Goal: Information Seeking & Learning: Learn about a topic

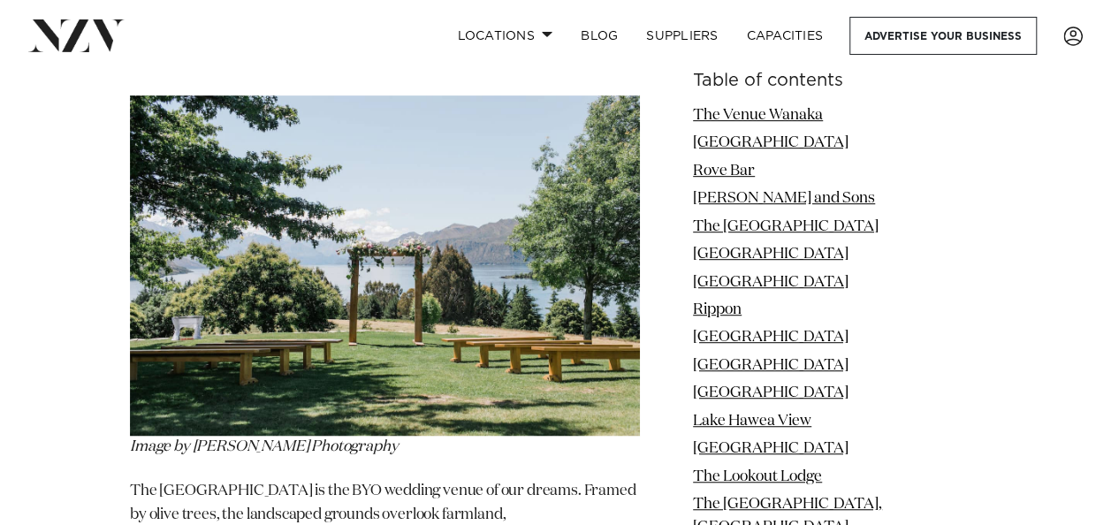
scroll to position [3801, 0]
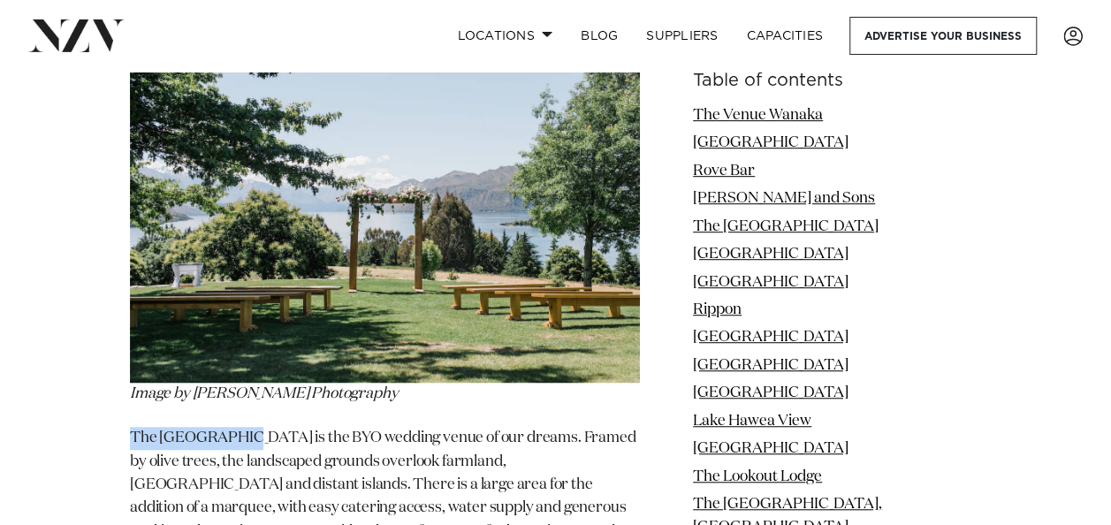
drag, startPoint x: 120, startPoint y: 368, endPoint x: 235, endPoint y: 368, distance: 114.9
drag, startPoint x: 235, startPoint y: 368, endPoint x: 218, endPoint y: 371, distance: 17.2
copy p "The [GEOGRAPHIC_DATA]"
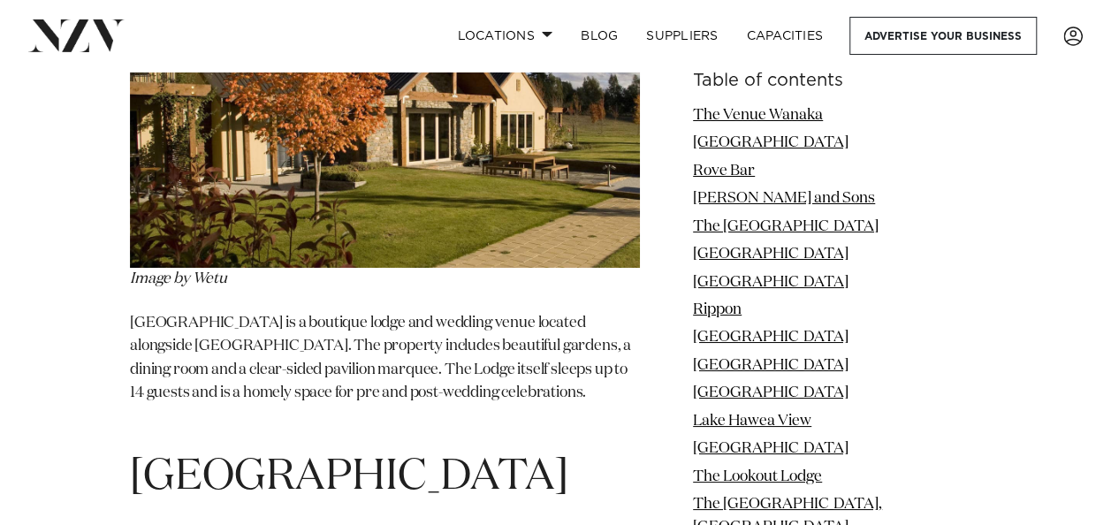
scroll to position [6541, 0]
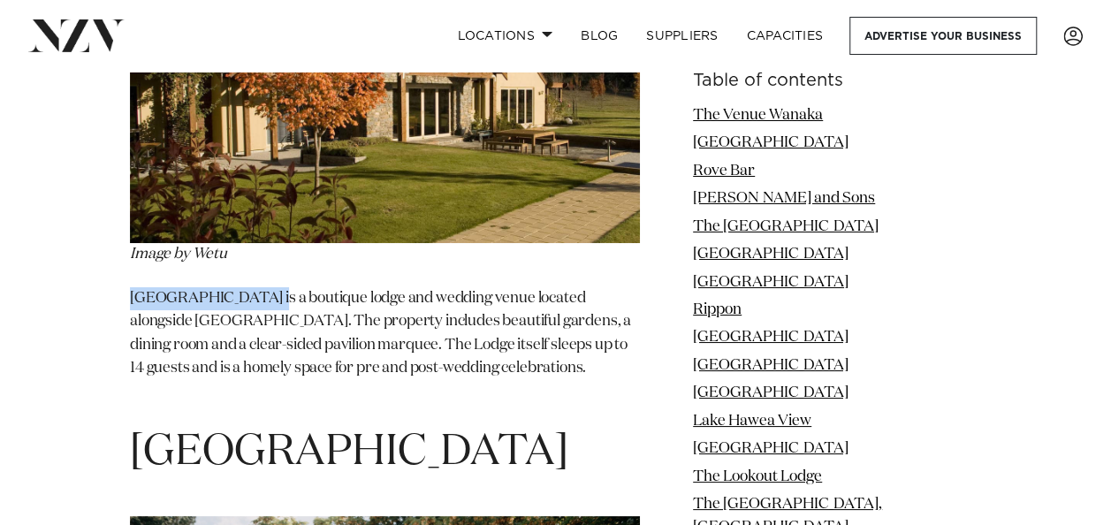
drag, startPoint x: 133, startPoint y: 259, endPoint x: 263, endPoint y: 275, distance: 130.9
click at [263, 287] on p "[GEOGRAPHIC_DATA] is a boutique lodge and wedding venue located alongside [GEOG…" at bounding box center [385, 345] width 510 height 117
drag, startPoint x: 263, startPoint y: 275, endPoint x: 214, endPoint y: 262, distance: 51.2
click at [214, 287] on p "[GEOGRAPHIC_DATA] is a boutique lodge and wedding venue located alongside [GEOG…" at bounding box center [385, 345] width 510 height 117
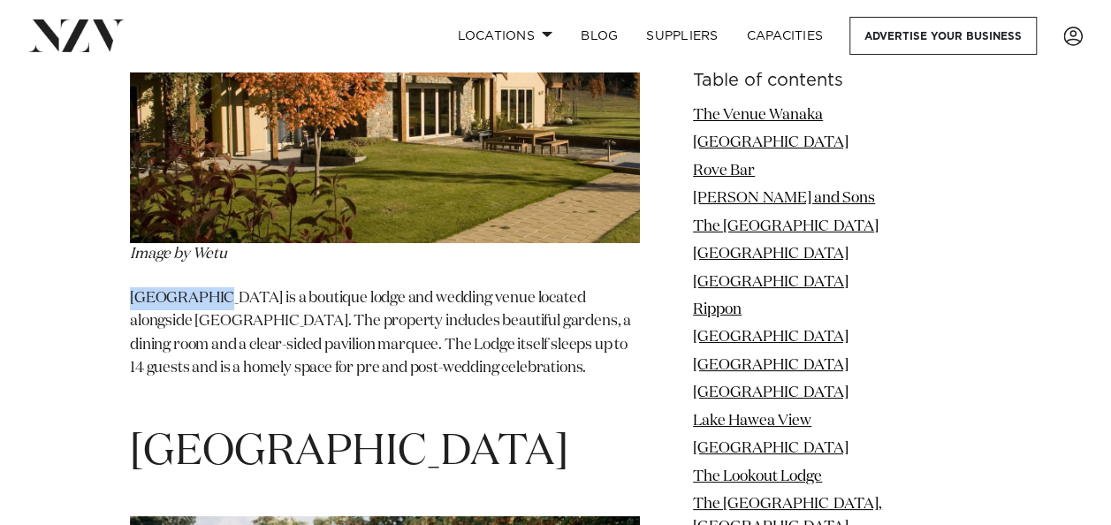
copy p "[GEOGRAPHIC_DATA]"
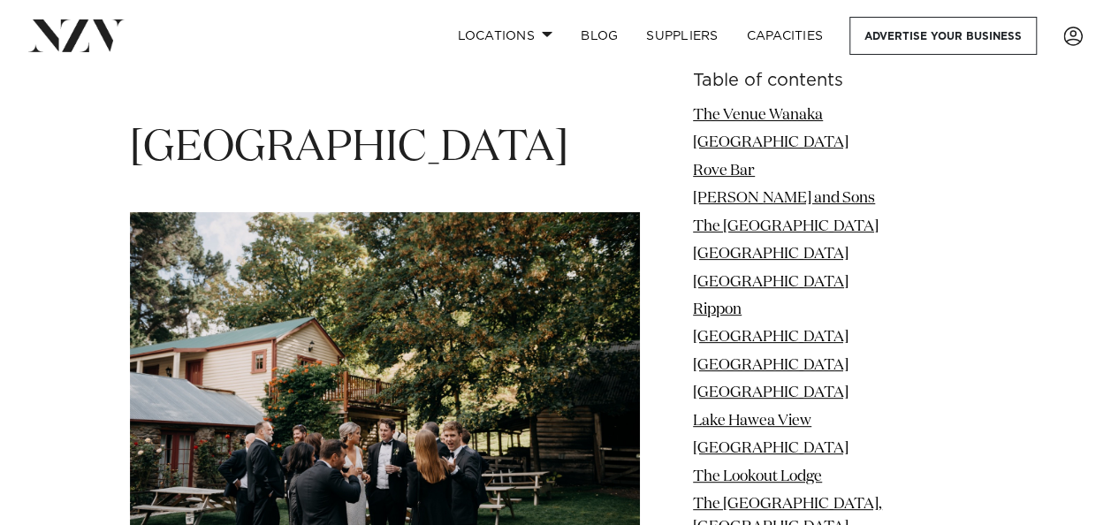
scroll to position [6806, 0]
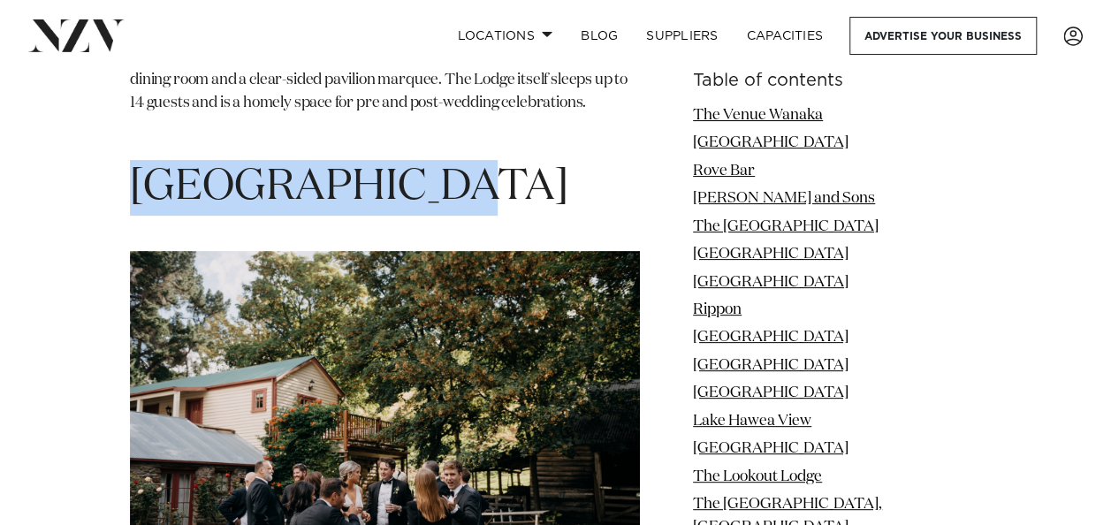
drag, startPoint x: 127, startPoint y: 149, endPoint x: 430, endPoint y: 158, distance: 303.3
drag, startPoint x: 430, startPoint y: 158, endPoint x: 405, endPoint y: 159, distance: 25.6
copy span "[GEOGRAPHIC_DATA]"
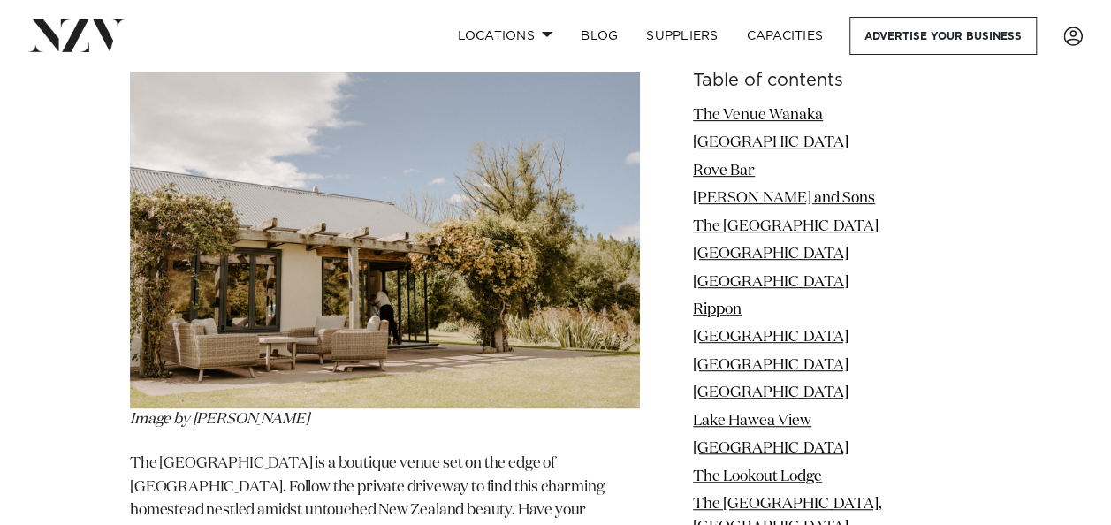
scroll to position [10430, 0]
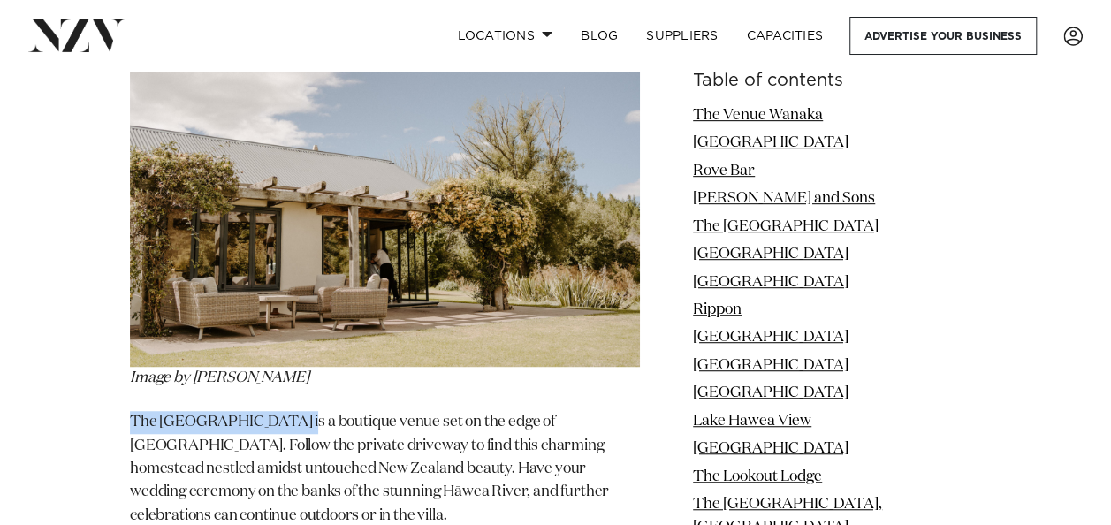
drag, startPoint x: 126, startPoint y: 348, endPoint x: 299, endPoint y: 349, distance: 173.2
copy p "The [GEOGRAPHIC_DATA]"
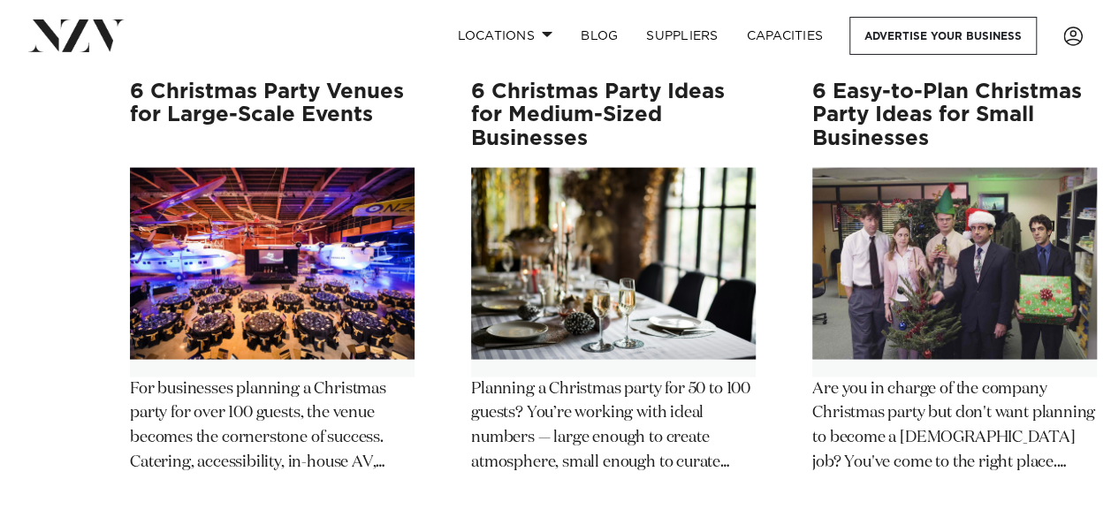
scroll to position [11844, 0]
